Goal: Check status: Check status

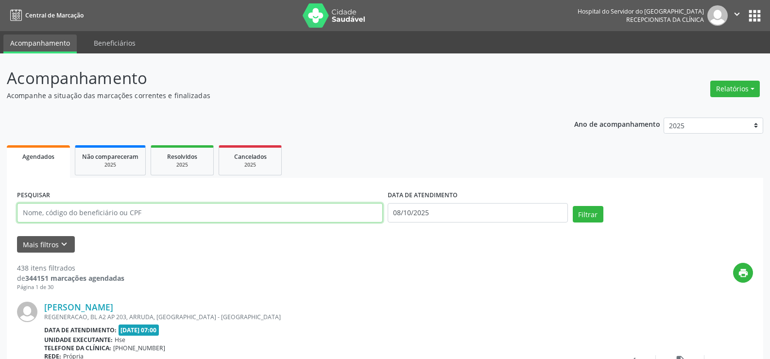
click at [47, 220] on input "text" at bounding box center [200, 212] width 366 height 19
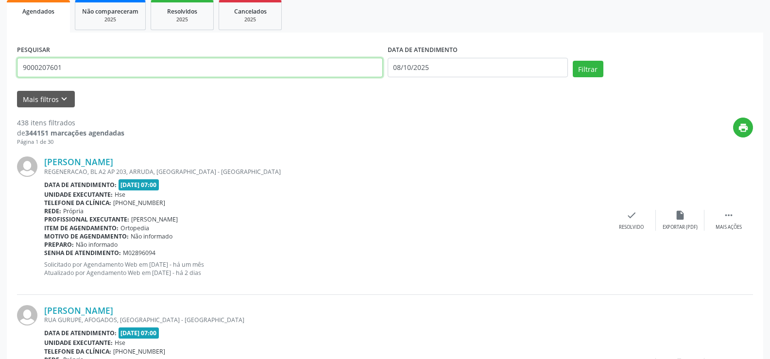
scroll to position [146, 0]
type input "9000207601"
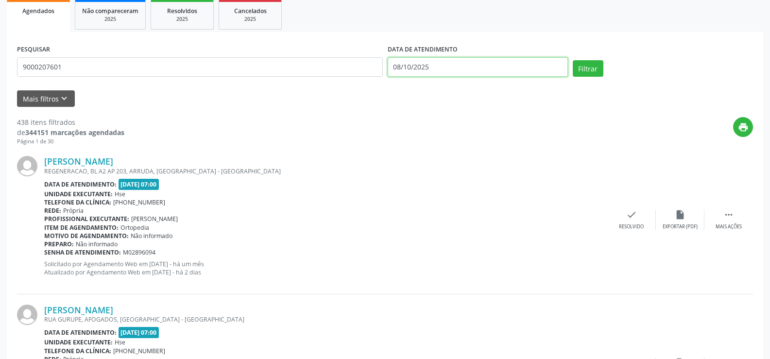
click at [418, 63] on input "08/10/2025" at bounding box center [477, 66] width 180 height 19
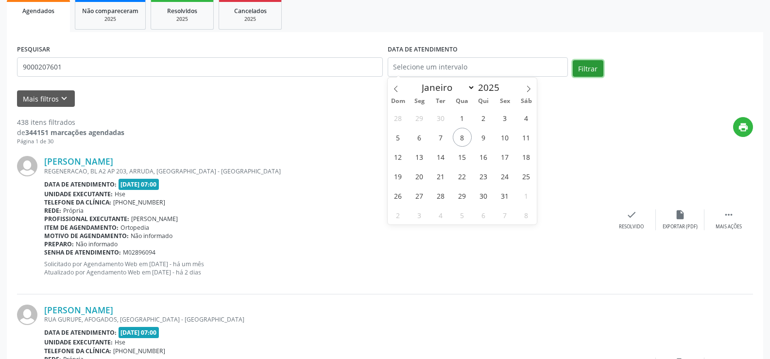
click at [579, 69] on button "Filtrar" at bounding box center [587, 68] width 31 height 17
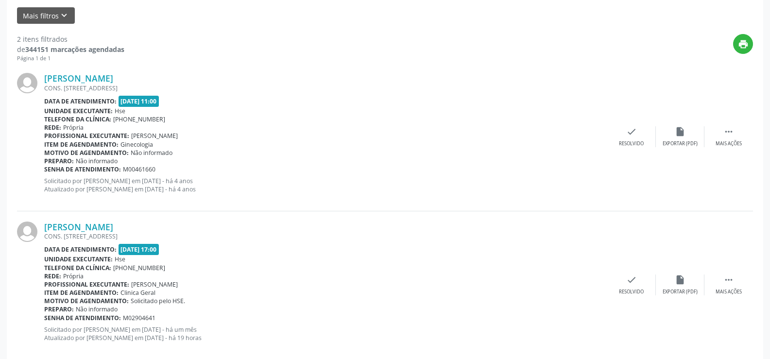
scroll to position [246, 0]
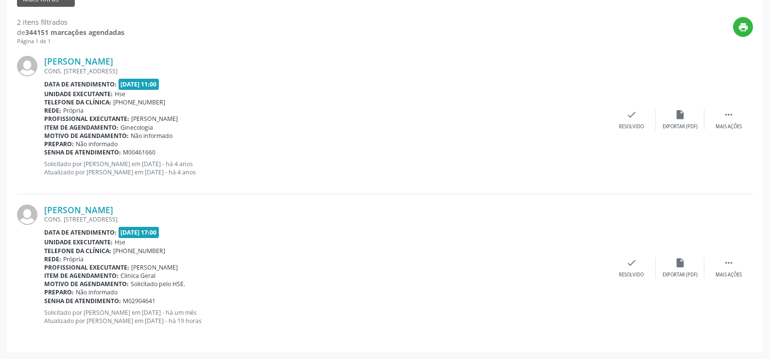
drag, startPoint x: 205, startPoint y: 205, endPoint x: 31, endPoint y: 213, distance: 175.0
click at [31, 213] on div "[PERSON_NAME] CONS. [STREET_ADDRESS] Data de atendimento: [DATE] 17:00 Unidade …" at bounding box center [385, 268] width 736 height 148
copy div "[PERSON_NAME]"
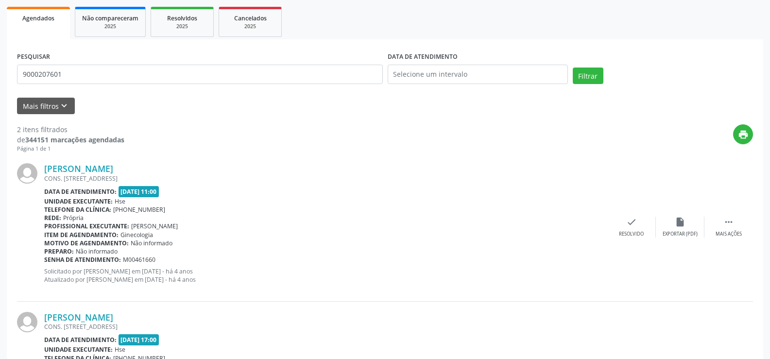
scroll to position [51, 0]
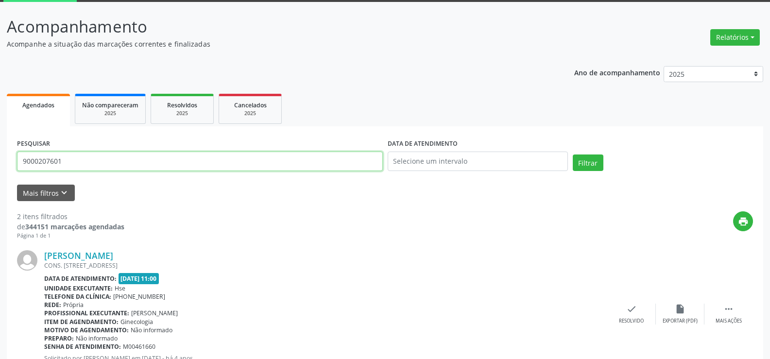
drag, startPoint x: 122, startPoint y: 159, endPoint x: 0, endPoint y: 151, distance: 122.1
click at [0, 151] on div "Acompanhamento Acompanhe a situação das marcações correntes e finalizadas Relat…" at bounding box center [385, 277] width 770 height 551
click at [572, 154] on button "Filtrar" at bounding box center [587, 162] width 31 height 17
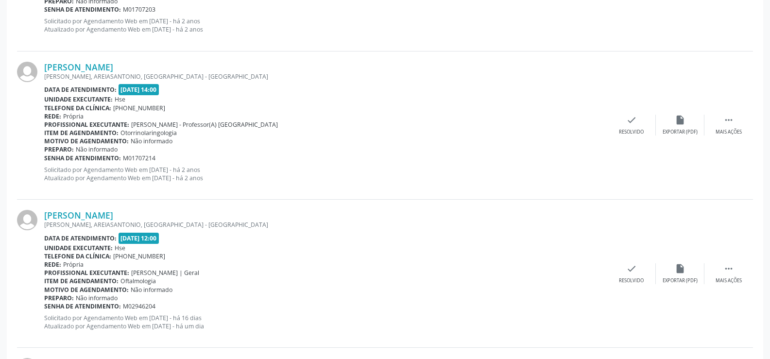
scroll to position [486, 0]
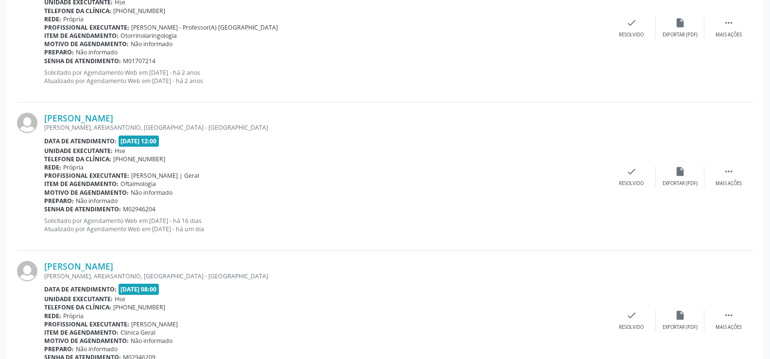
drag, startPoint x: 156, startPoint y: 113, endPoint x: 42, endPoint y: 119, distance: 114.2
click at [42, 119] on div "[PERSON_NAME] R [PERSON_NAME], AREIASANTONIO, RECIFE - [GEOGRAPHIC_DATA] Data d…" at bounding box center [385, 176] width 736 height 148
copy div "[PERSON_NAME]"
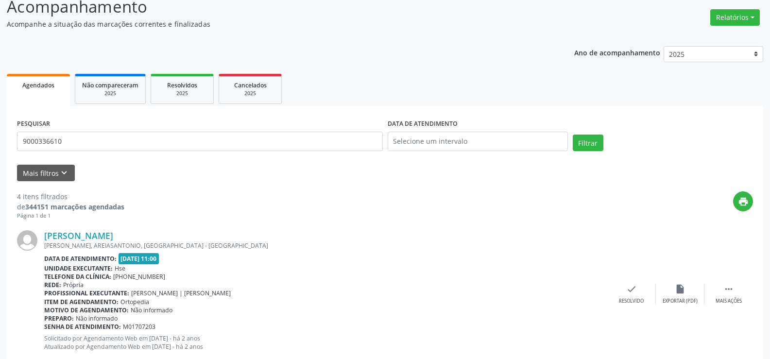
scroll to position [0, 0]
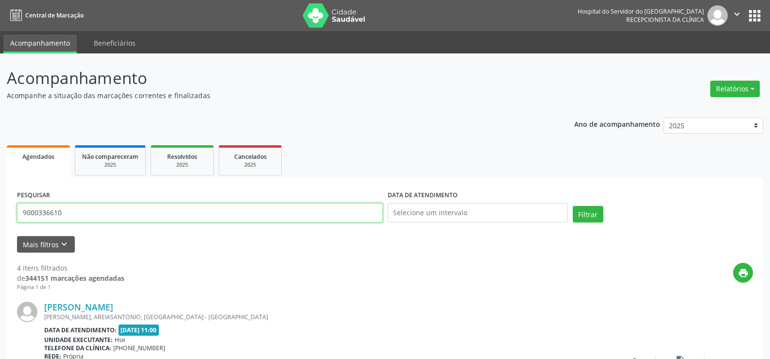
drag, startPoint x: 167, startPoint y: 220, endPoint x: 0, endPoint y: 205, distance: 168.2
click at [572, 206] on button "Filtrar" at bounding box center [587, 214] width 31 height 17
drag, startPoint x: 184, startPoint y: 205, endPoint x: 55, endPoint y: 195, distance: 128.6
click at [56, 195] on div "PESQUISAR 9000967477" at bounding box center [200, 208] width 370 height 41
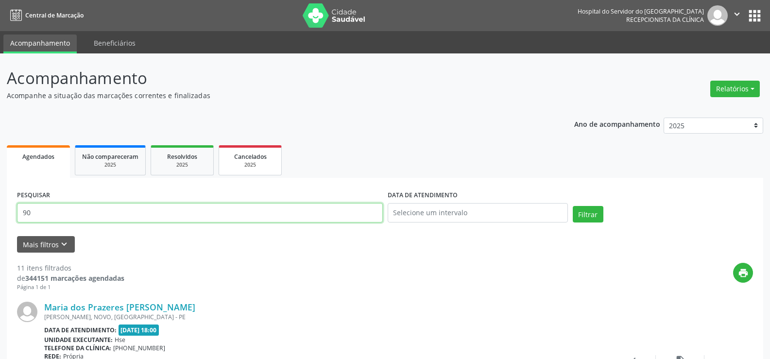
type input "9"
type input "9000039418"
click at [572, 206] on button "Filtrar" at bounding box center [587, 214] width 31 height 17
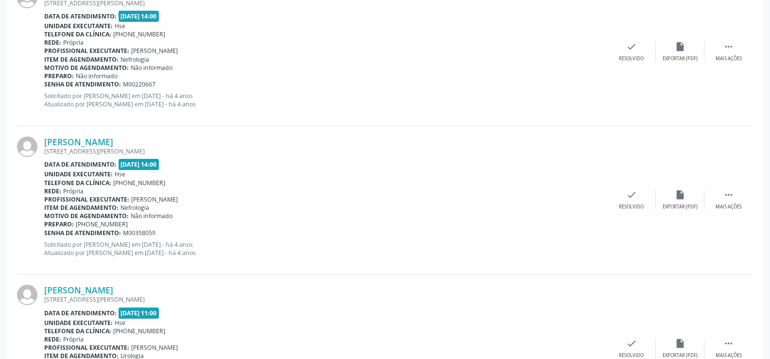
scroll to position [297, 0]
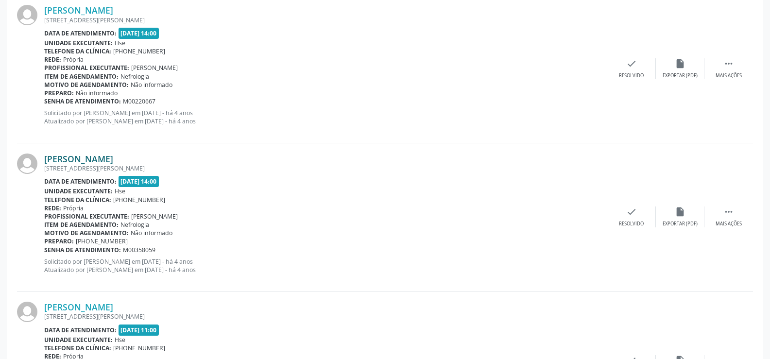
drag, startPoint x: 151, startPoint y: 159, endPoint x: 48, endPoint y: 157, distance: 103.4
click at [48, 157] on div "[PERSON_NAME]" at bounding box center [325, 158] width 563 height 11
copy link "[PERSON_NAME]"
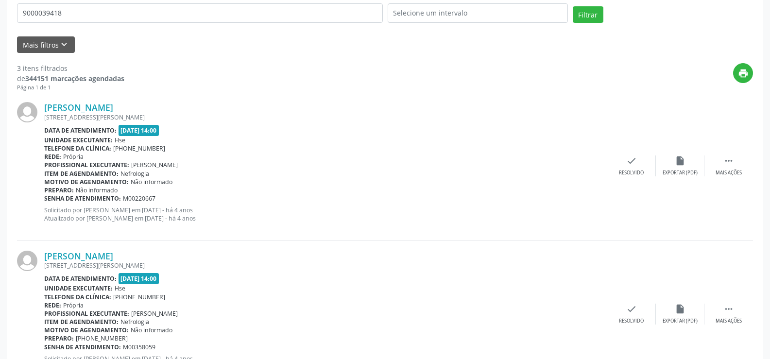
scroll to position [0, 0]
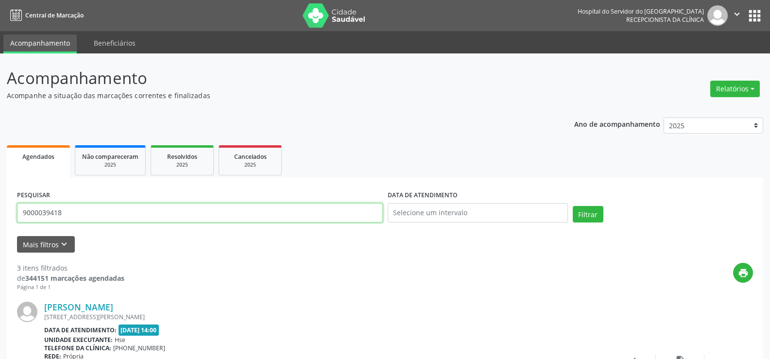
drag, startPoint x: 166, startPoint y: 216, endPoint x: 82, endPoint y: 206, distance: 84.6
click at [82, 206] on input "9000039418" at bounding box center [200, 212] width 366 height 19
drag, startPoint x: 111, startPoint y: 207, endPoint x: 0, endPoint y: 165, distance: 118.7
type input "9000232653"
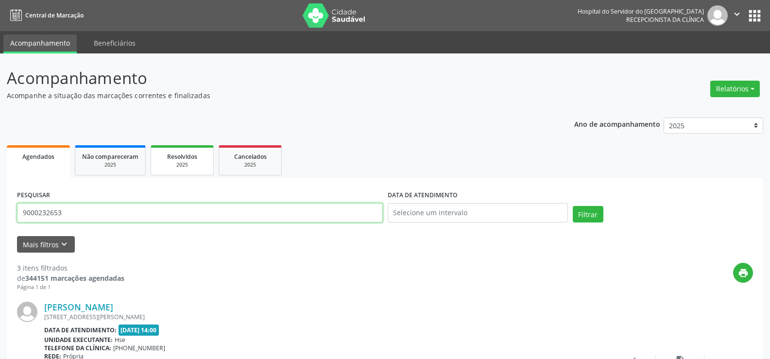
click at [572, 206] on button "Filtrar" at bounding box center [587, 214] width 31 height 17
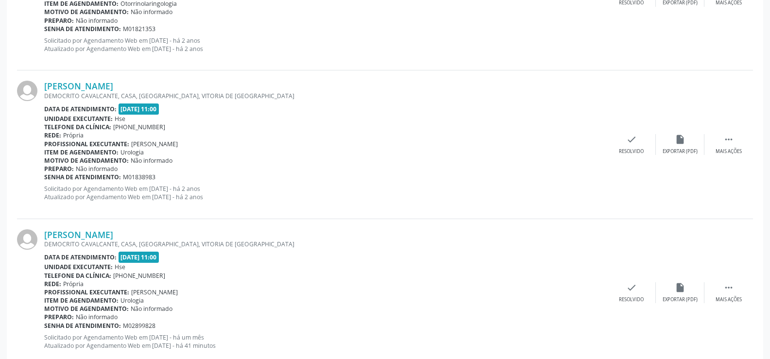
scroll to position [1728, 0]
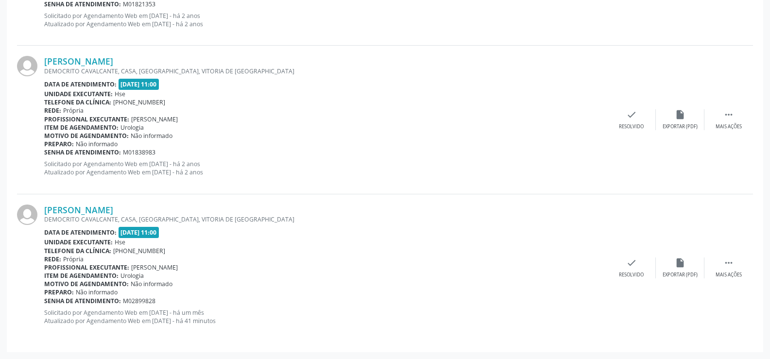
drag, startPoint x: 198, startPoint y: 201, endPoint x: 31, endPoint y: 216, distance: 167.7
click at [31, 216] on div "[PERSON_NAME] DEMOCRITO CAVALCANTE, CASA, [GEOGRAPHIC_DATA], [GEOGRAPHIC_DATA] …" at bounding box center [385, 268] width 736 height 148
copy div "[PERSON_NAME]"
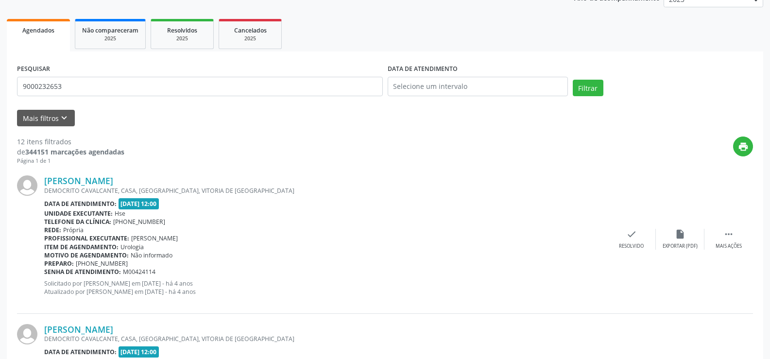
scroll to position [0, 0]
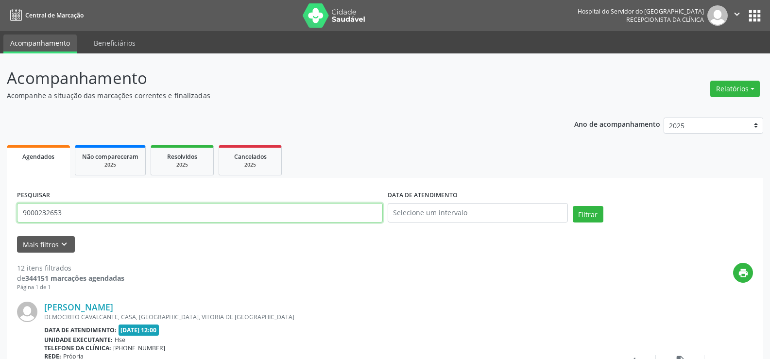
drag, startPoint x: 83, startPoint y: 208, endPoint x: 0, endPoint y: 198, distance: 83.1
click at [572, 206] on button "Filtrar" at bounding box center [587, 214] width 31 height 17
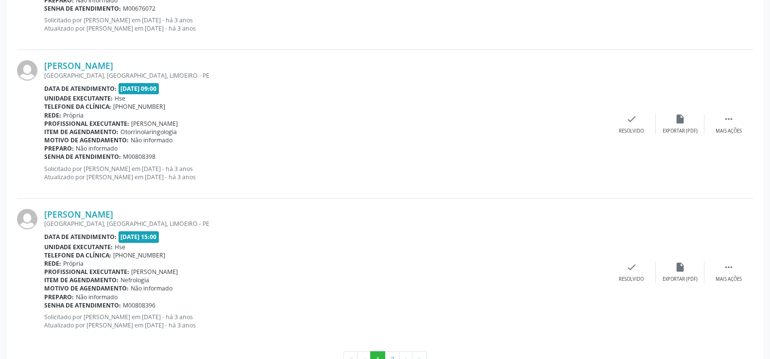
scroll to position [2201, 0]
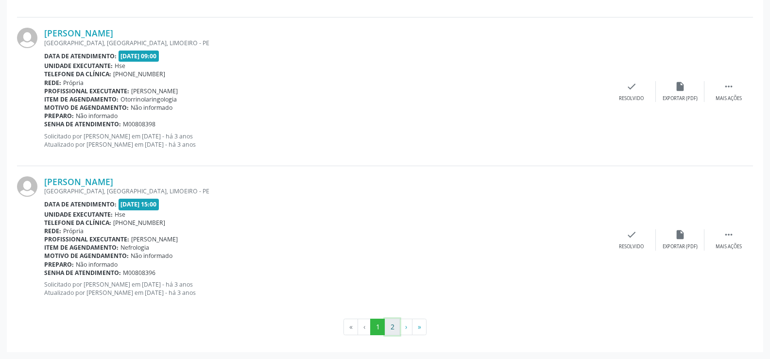
click at [392, 321] on button "2" at bounding box center [392, 326] width 15 height 17
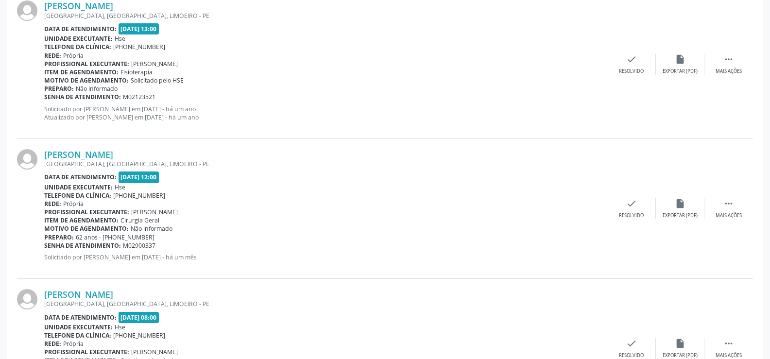
scroll to position [1586, 0]
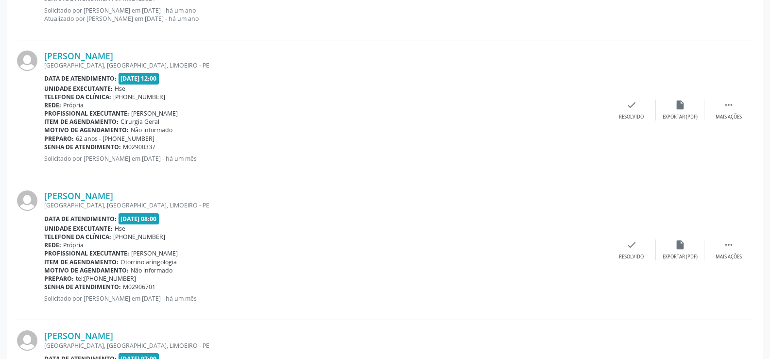
drag, startPoint x: 184, startPoint y: 57, endPoint x: 37, endPoint y: 52, distance: 146.7
click at [37, 52] on div "[PERSON_NAME] [GEOGRAPHIC_DATA], [GEOGRAPHIC_DATA], [GEOGRAPHIC_DATA] - PE Data…" at bounding box center [385, 110] width 736 height 140
copy div "[PERSON_NAME]"
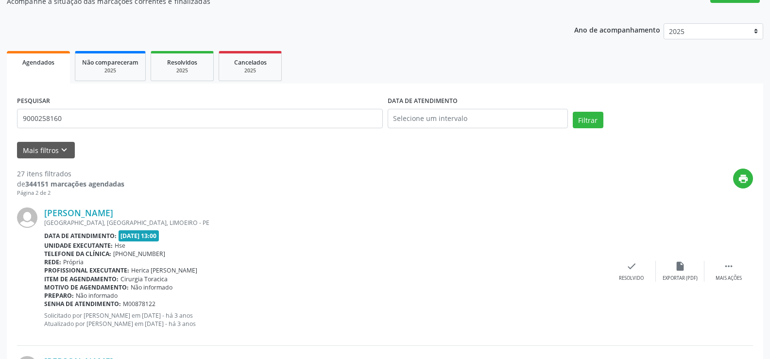
scroll to position [0, 0]
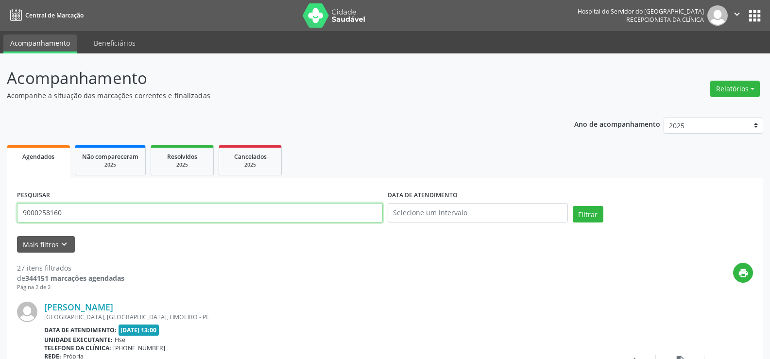
drag, startPoint x: 108, startPoint y: 215, endPoint x: 10, endPoint y: 204, distance: 98.7
click at [572, 206] on button "Filtrar" at bounding box center [587, 214] width 31 height 17
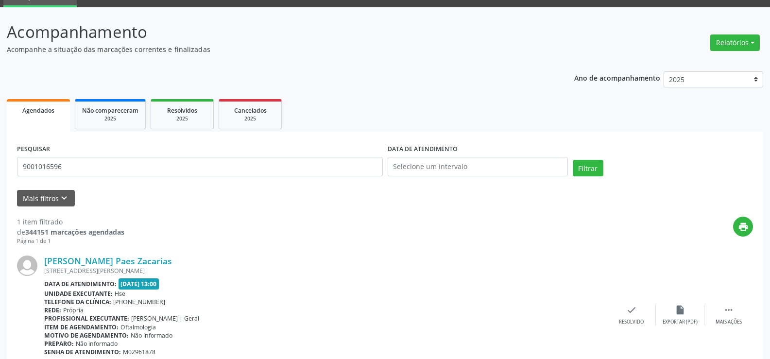
scroll to position [89, 0]
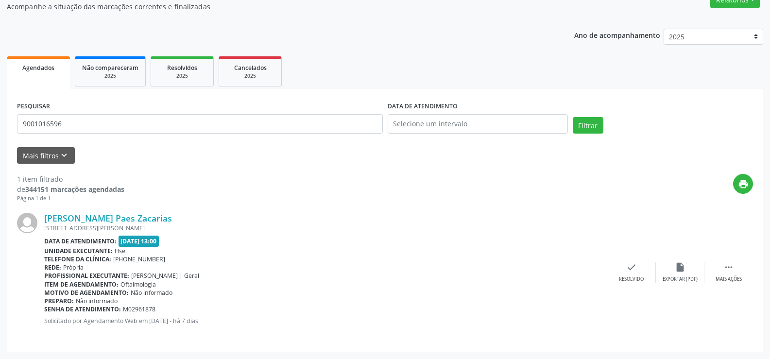
drag, startPoint x: 177, startPoint y: 218, endPoint x: 40, endPoint y: 217, distance: 136.9
click at [40, 217] on div "[PERSON_NAME] Paes Zacarias [STREET_ADDRESS][PERSON_NAME] Data de atendimento: …" at bounding box center [385, 271] width 736 height 139
copy div "[PERSON_NAME] Paes Zacarias"
click at [102, 214] on link "[PERSON_NAME] Paes Zacarias" at bounding box center [108, 218] width 128 height 11
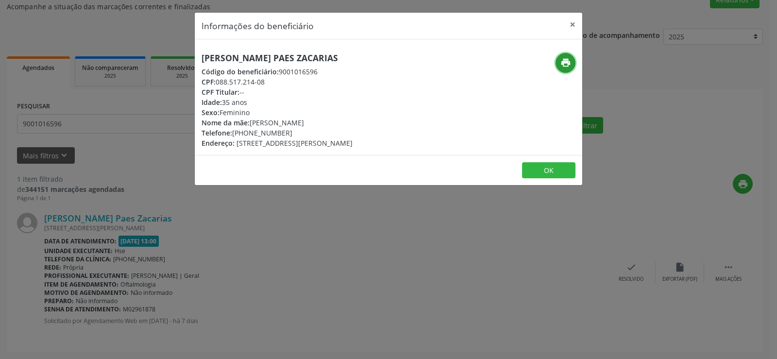
click at [565, 68] on icon "print" at bounding box center [565, 62] width 11 height 11
click at [573, 24] on button "×" at bounding box center [572, 25] width 19 height 24
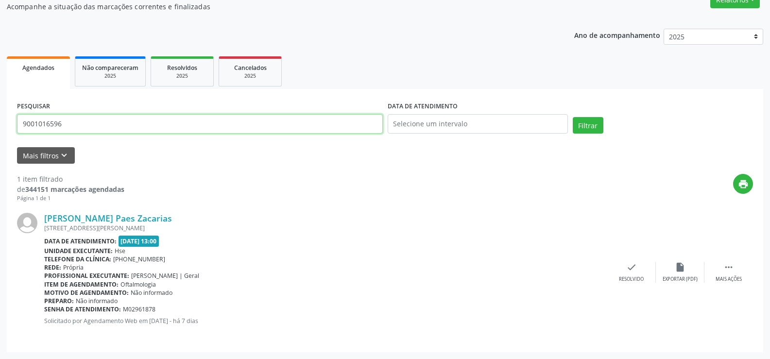
drag, startPoint x: 70, startPoint y: 129, endPoint x: 0, endPoint y: 99, distance: 76.4
click at [0, 99] on div "Acompanhamento Acompanhe a situação das marcações correntes e finalizadas Relat…" at bounding box center [385, 162] width 770 height 394
click at [572, 117] on button "Filtrar" at bounding box center [587, 125] width 31 height 17
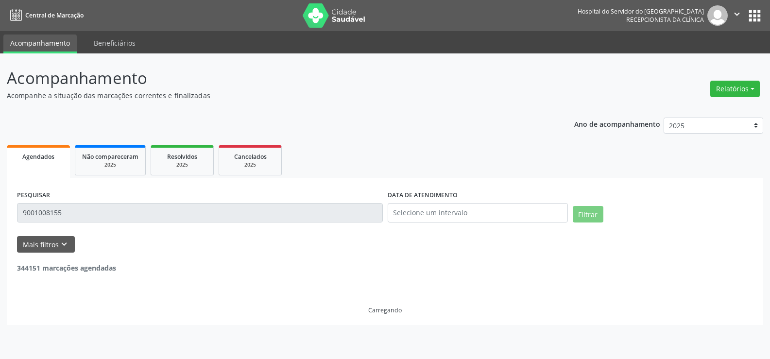
scroll to position [0, 0]
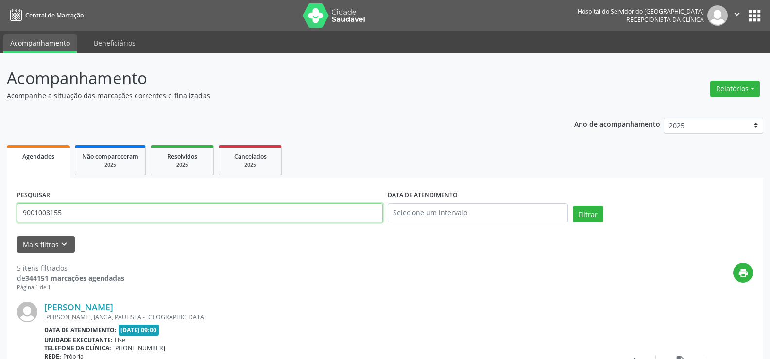
drag, startPoint x: 94, startPoint y: 205, endPoint x: 0, endPoint y: 193, distance: 94.5
click at [572, 206] on button "Filtrar" at bounding box center [587, 214] width 31 height 17
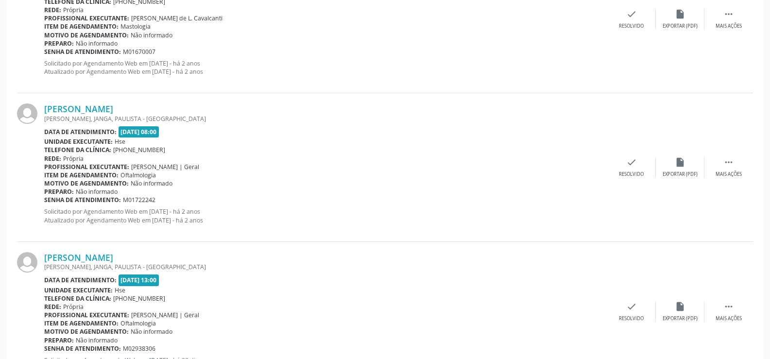
scroll to position [682, 0]
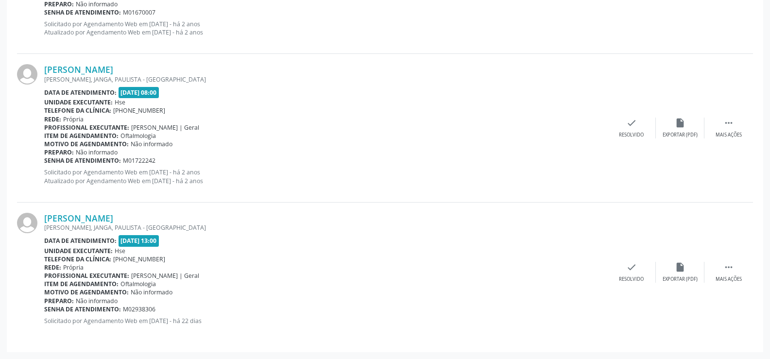
drag, startPoint x: 158, startPoint y: 211, endPoint x: 38, endPoint y: 211, distance: 119.4
click at [38, 211] on div "[PERSON_NAME] [PERSON_NAME][GEOGRAPHIC_DATA], [GEOGRAPHIC_DATA], [GEOGRAPHIC_DA…" at bounding box center [385, 271] width 736 height 139
click at [181, 199] on div "[PERSON_NAME] [PERSON_NAME][GEOGRAPHIC_DATA], [GEOGRAPHIC_DATA], [GEOGRAPHIC_DA…" at bounding box center [385, 128] width 736 height 148
drag, startPoint x: 178, startPoint y: 207, endPoint x: 38, endPoint y: 220, distance: 140.4
click at [38, 220] on div "[PERSON_NAME] [PERSON_NAME][GEOGRAPHIC_DATA], [GEOGRAPHIC_DATA], [GEOGRAPHIC_DA…" at bounding box center [385, 271] width 736 height 139
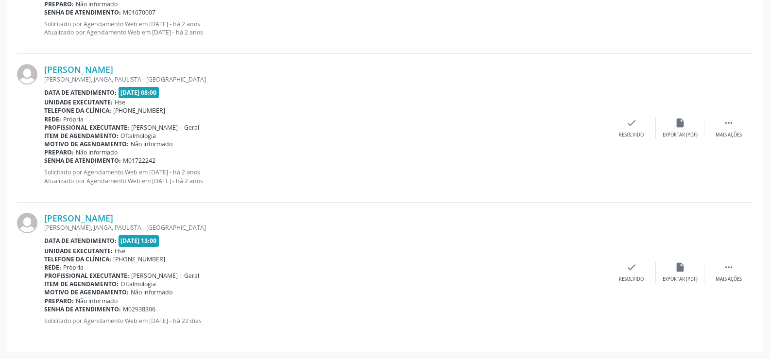
copy div "[PERSON_NAME]"
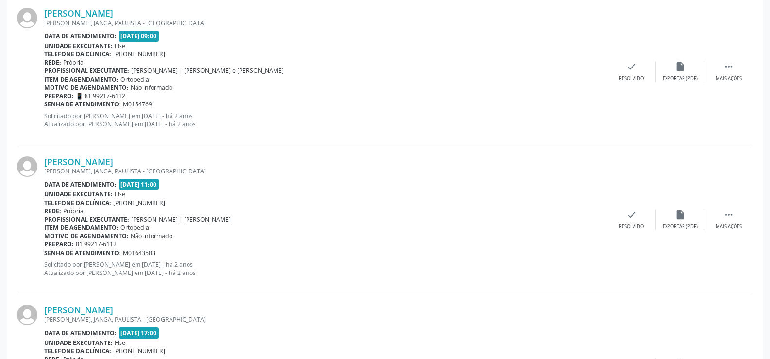
scroll to position [148, 0]
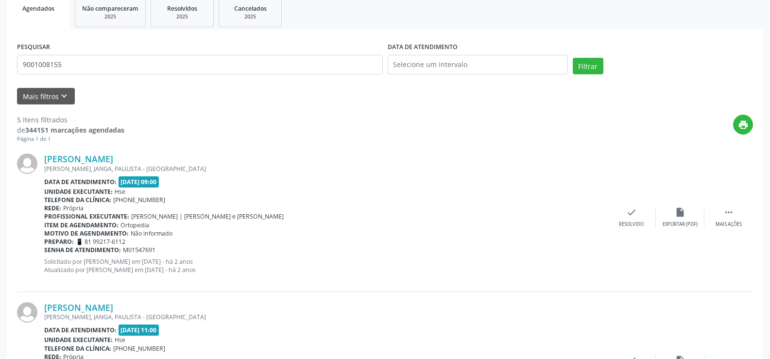
click at [97, 153] on div "[PERSON_NAME] [PERSON_NAME][GEOGRAPHIC_DATA], [GEOGRAPHIC_DATA], [GEOGRAPHIC_DA…" at bounding box center [385, 217] width 736 height 148
click at [113, 154] on link "[PERSON_NAME]" at bounding box center [78, 158] width 69 height 11
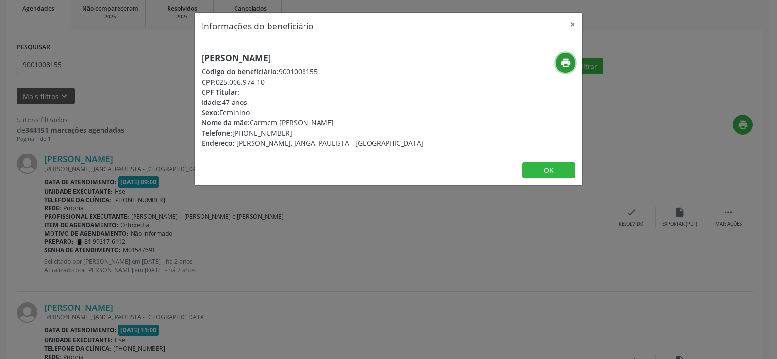
click at [569, 61] on icon "print" at bounding box center [565, 62] width 11 height 11
click at [574, 27] on button "×" at bounding box center [572, 25] width 19 height 24
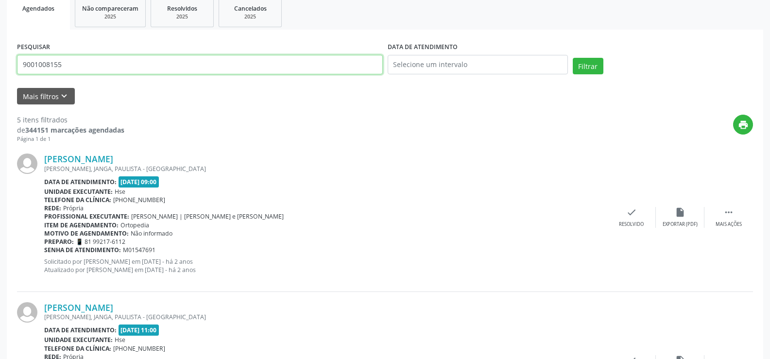
drag, startPoint x: 117, startPoint y: 66, endPoint x: 0, endPoint y: 69, distance: 117.1
click at [572, 58] on button "Filtrar" at bounding box center [587, 66] width 31 height 17
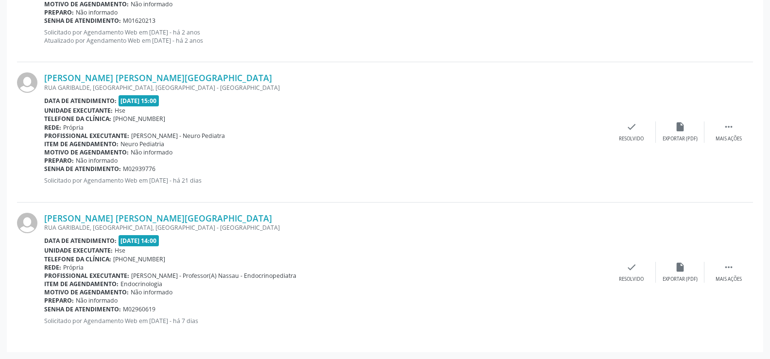
scroll to position [577, 0]
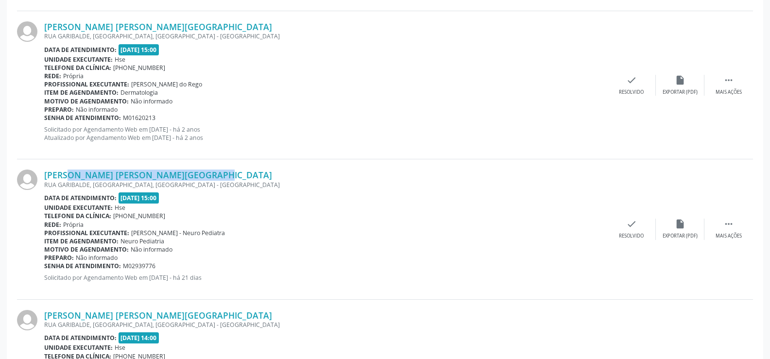
drag, startPoint x: 194, startPoint y: 171, endPoint x: 44, endPoint y: 167, distance: 149.6
click at [44, 167] on div "[PERSON_NAME] [PERSON_NAME][GEOGRAPHIC_DATA] [GEOGRAPHIC_DATA], [GEOGRAPHIC_DAT…" at bounding box center [385, 229] width 736 height 140
copy link "[PERSON_NAME] [PERSON_NAME][GEOGRAPHIC_DATA]"
click at [143, 174] on link "[PERSON_NAME] [PERSON_NAME][GEOGRAPHIC_DATA]" at bounding box center [158, 174] width 228 height 11
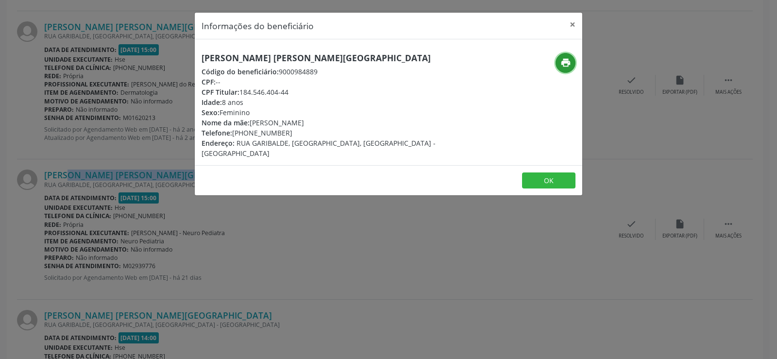
click at [566, 67] on icon "print" at bounding box center [565, 62] width 11 height 11
click at [570, 24] on button "×" at bounding box center [572, 25] width 19 height 24
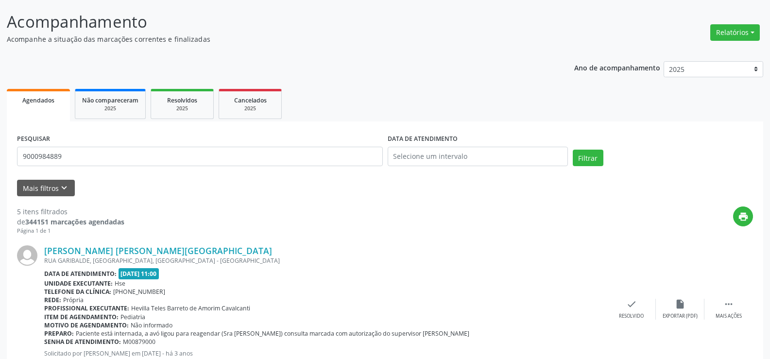
scroll to position [43, 0]
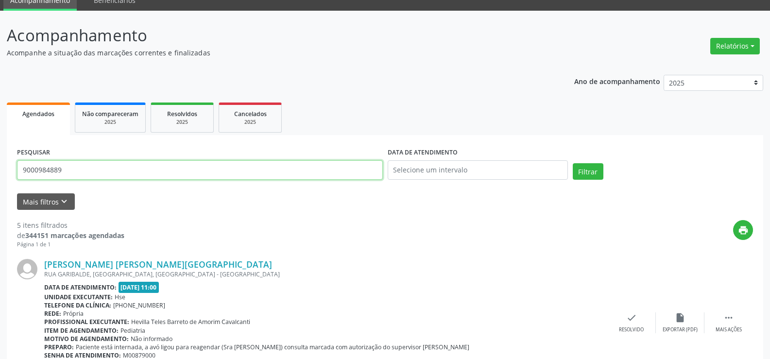
drag, startPoint x: 129, startPoint y: 171, endPoint x: 0, endPoint y: 153, distance: 130.4
type input "antenor da sil"
click at [572, 163] on button "Filtrar" at bounding box center [587, 171] width 31 height 17
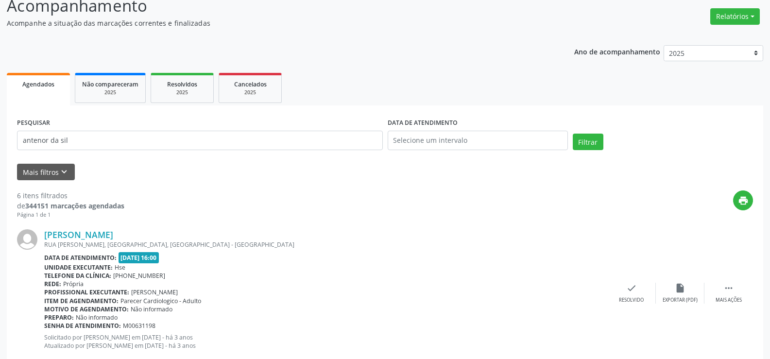
scroll to position [0, 0]
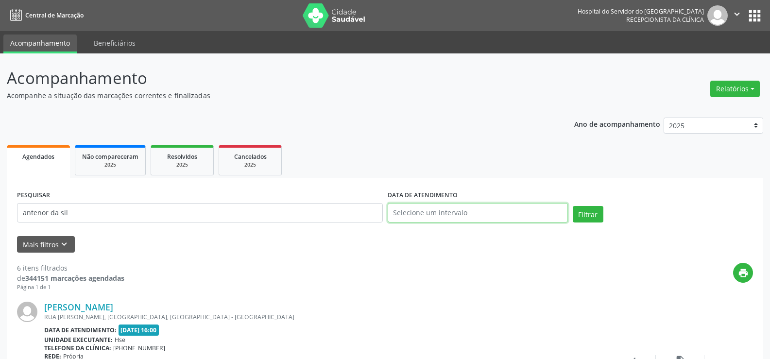
drag, startPoint x: 445, startPoint y: 210, endPoint x: 457, endPoint y: 204, distance: 13.7
click at [445, 210] on input "text" at bounding box center [477, 212] width 180 height 19
click at [463, 119] on span "8" at bounding box center [461, 114] width 19 height 19
type input "08/10/2025"
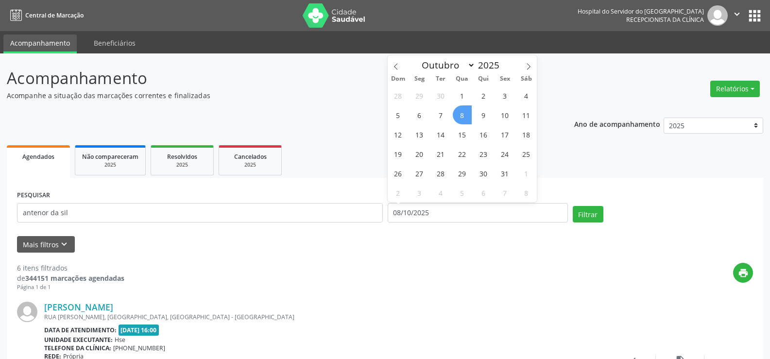
click at [463, 119] on span "8" at bounding box center [461, 114] width 19 height 19
click at [593, 220] on button "Filtrar" at bounding box center [587, 214] width 31 height 17
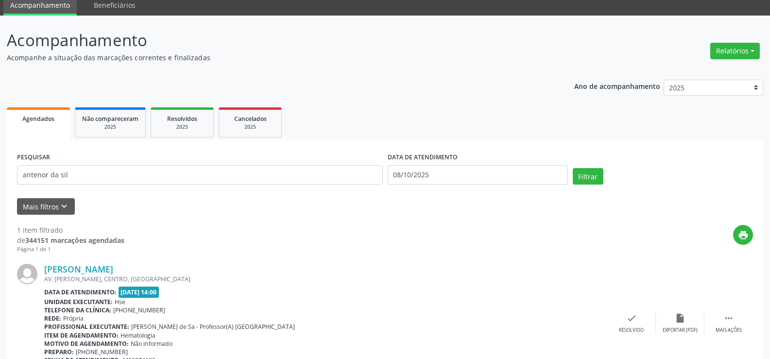
scroll to position [89, 0]
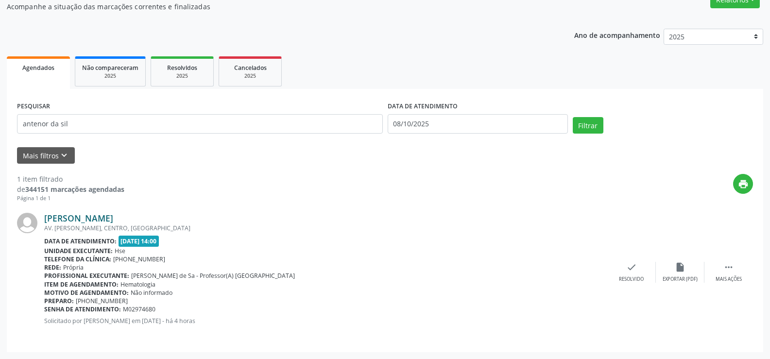
click at [113, 218] on link "[PERSON_NAME]" at bounding box center [78, 218] width 69 height 11
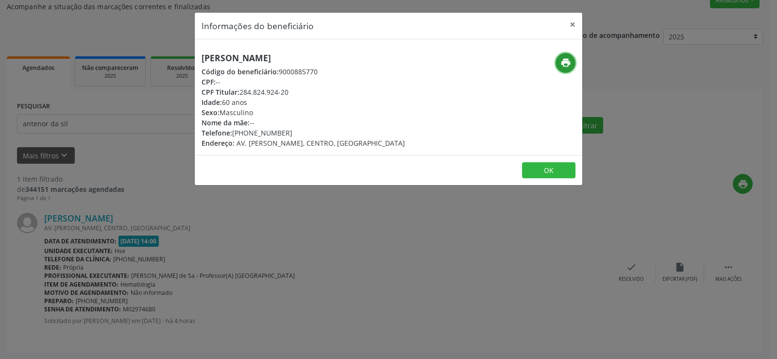
click at [567, 65] on icon "print" at bounding box center [565, 62] width 11 height 11
drag, startPoint x: 372, startPoint y: 56, endPoint x: 200, endPoint y: 62, distance: 172.0
click at [200, 62] on div "[PERSON_NAME] Código do beneficiário: 9000885770 CPF: -- CPF Titular: 284.824.9…" at bounding box center [324, 100] width 258 height 95
copy h5 "[PERSON_NAME]"
click at [574, 23] on button "×" at bounding box center [572, 25] width 19 height 24
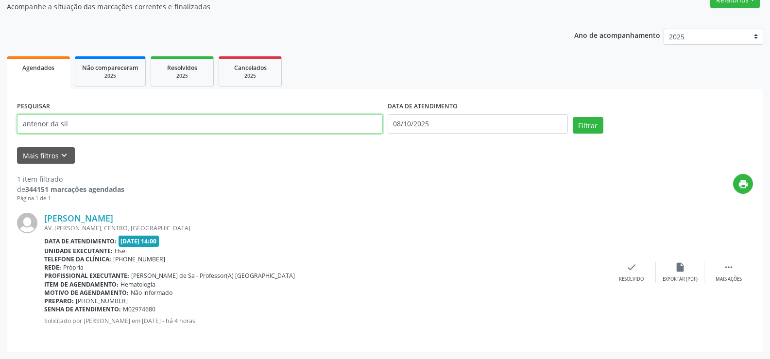
drag, startPoint x: 126, startPoint y: 127, endPoint x: 0, endPoint y: 95, distance: 130.2
click at [0, 95] on div "Acompanhamento Acompanhe a situação das marcações correntes e finalizadas Relat…" at bounding box center [385, 162] width 770 height 394
paste input "[PERSON_NAME]"
type input "[PERSON_NAME]"
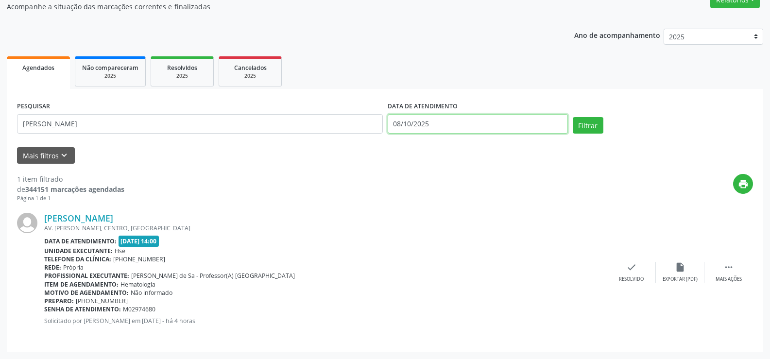
click at [476, 129] on body "Central de Marcação Hospital do Servidor do [GEOGRAPHIC_DATA] Recepcionista da …" at bounding box center [385, 90] width 770 height 359
click at [477, 48] on div "Ano de acompanhamento 2025 2024 2023 2022 2021 Agendados Não compareceram 2025 …" at bounding box center [385, 187] width 756 height 331
click at [586, 117] on div "PESQUISAR [PERSON_NAME] Neto DATA DE ATENDIMENTO Filtrar" at bounding box center [385, 119] width 740 height 41
click at [581, 123] on button "Filtrar" at bounding box center [587, 125] width 31 height 17
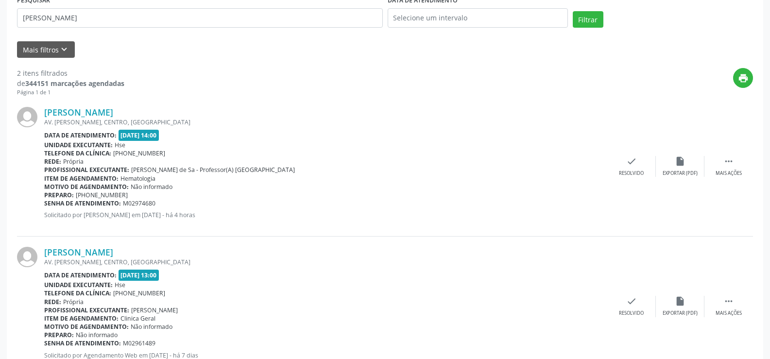
scroll to position [229, 0]
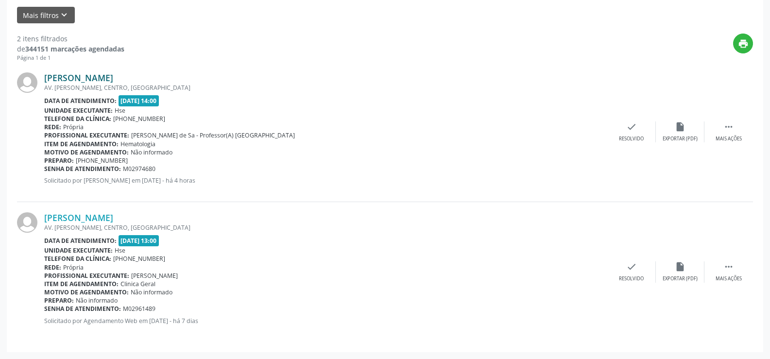
click at [113, 81] on link "[PERSON_NAME]" at bounding box center [78, 77] width 69 height 11
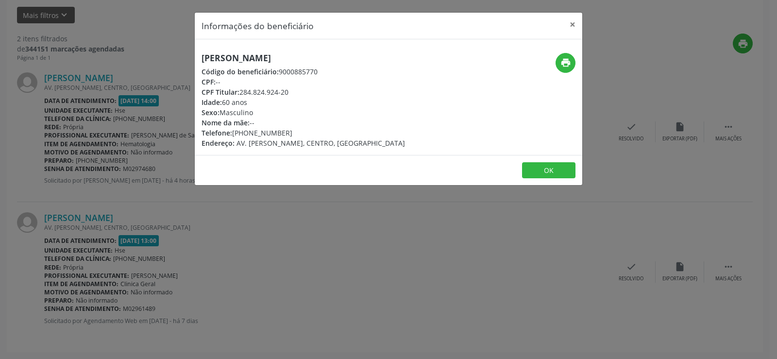
click at [567, 73] on div "print" at bounding box center [517, 100] width 129 height 95
click at [568, 66] on icon "print" at bounding box center [565, 62] width 11 height 11
click at [568, 26] on button "×" at bounding box center [572, 25] width 19 height 24
